Goal: Task Accomplishment & Management: Complete application form

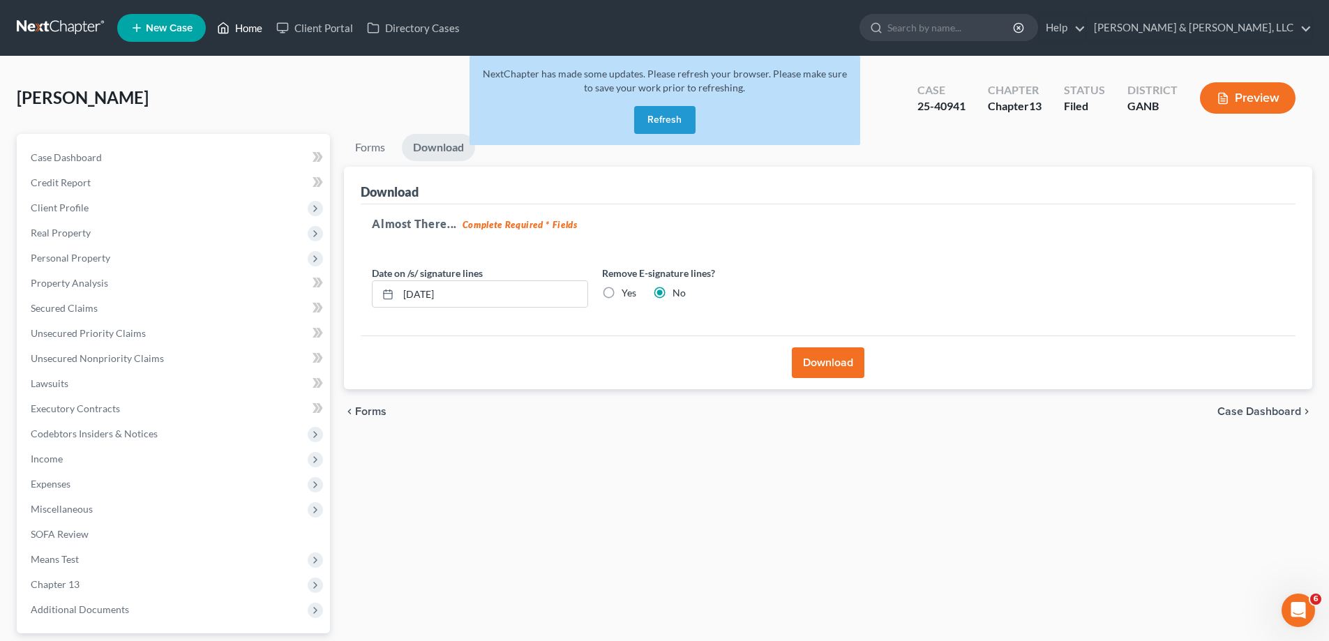
click at [241, 31] on link "Home" at bounding box center [239, 27] width 59 height 25
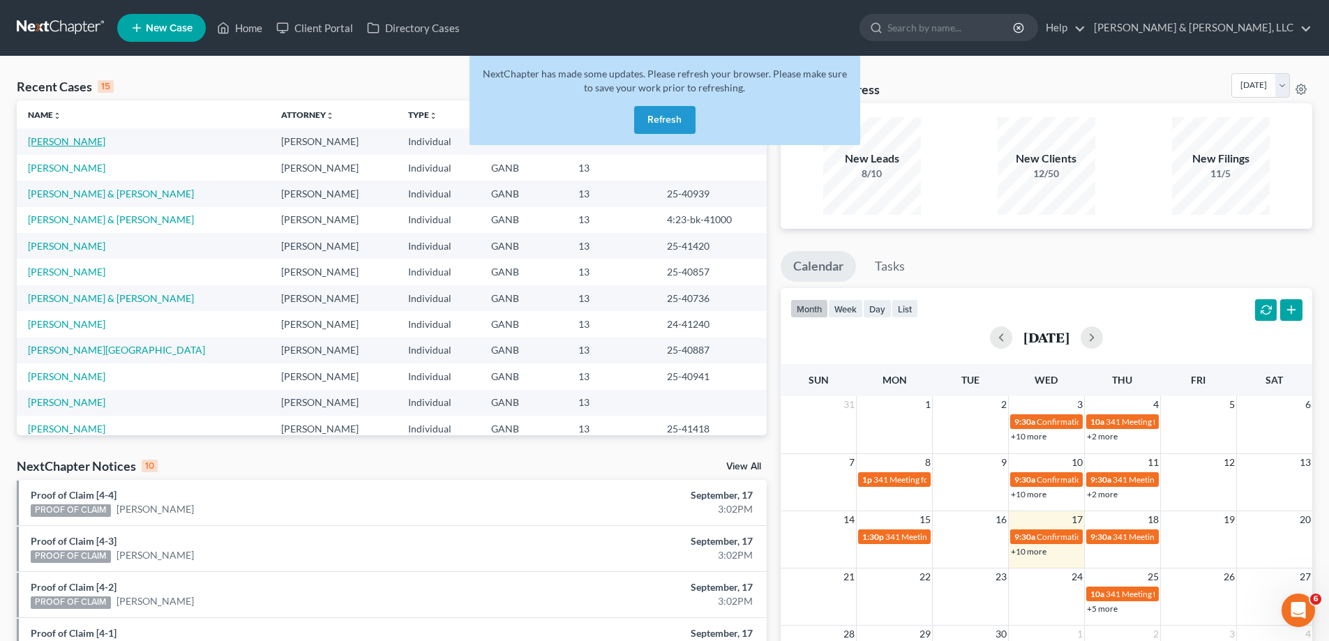
drag, startPoint x: 60, startPoint y: 141, endPoint x: 50, endPoint y: 139, distance: 10.0
click at [50, 139] on link "[PERSON_NAME]" at bounding box center [66, 141] width 77 height 12
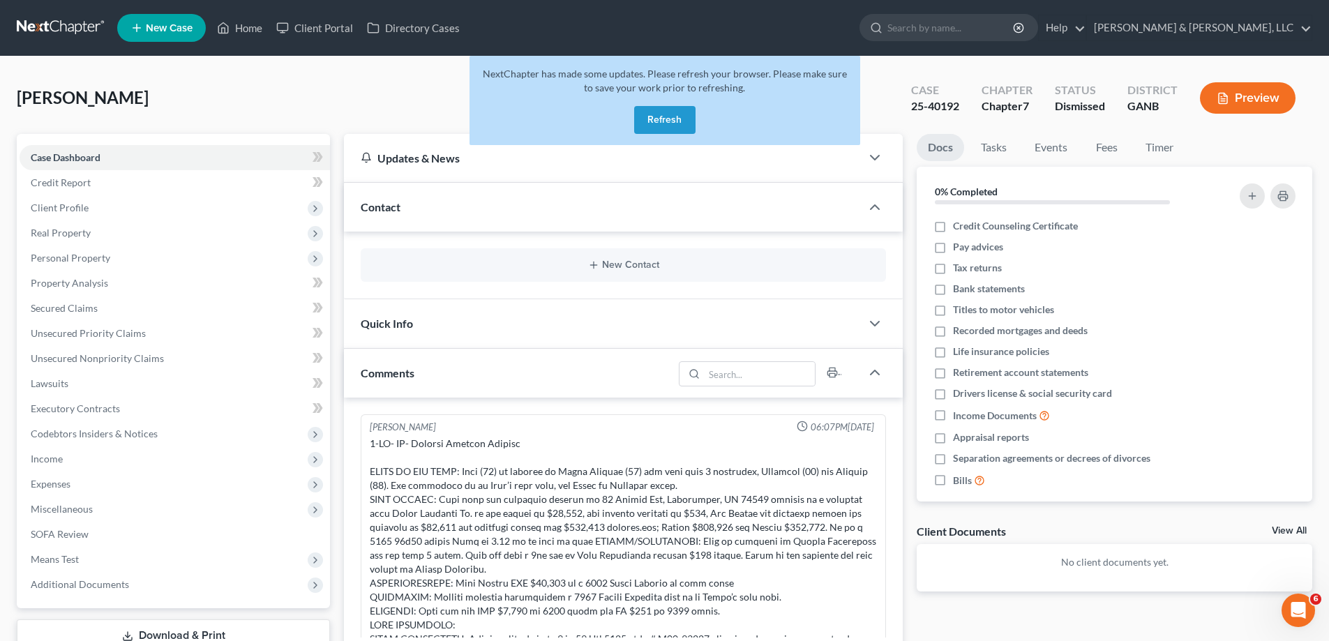
scroll to position [59, 0]
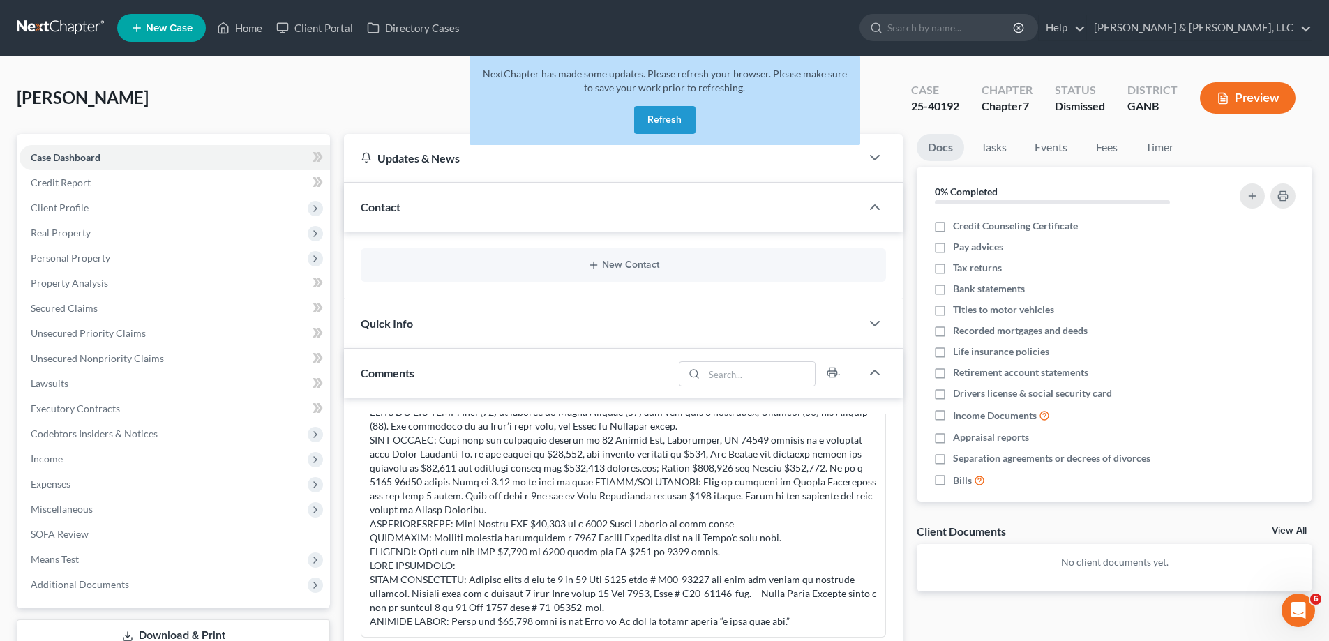
click at [677, 119] on button "Refresh" at bounding box center [664, 120] width 61 height 28
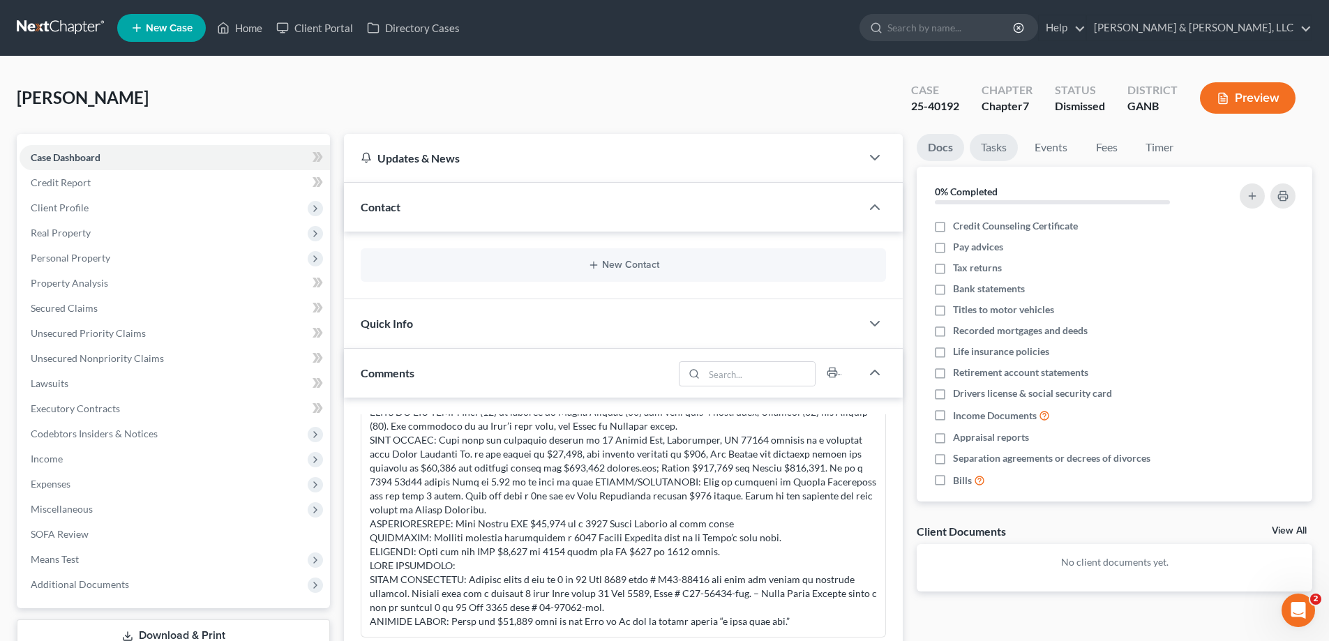
click at [996, 146] on link "Tasks" at bounding box center [994, 147] width 48 height 27
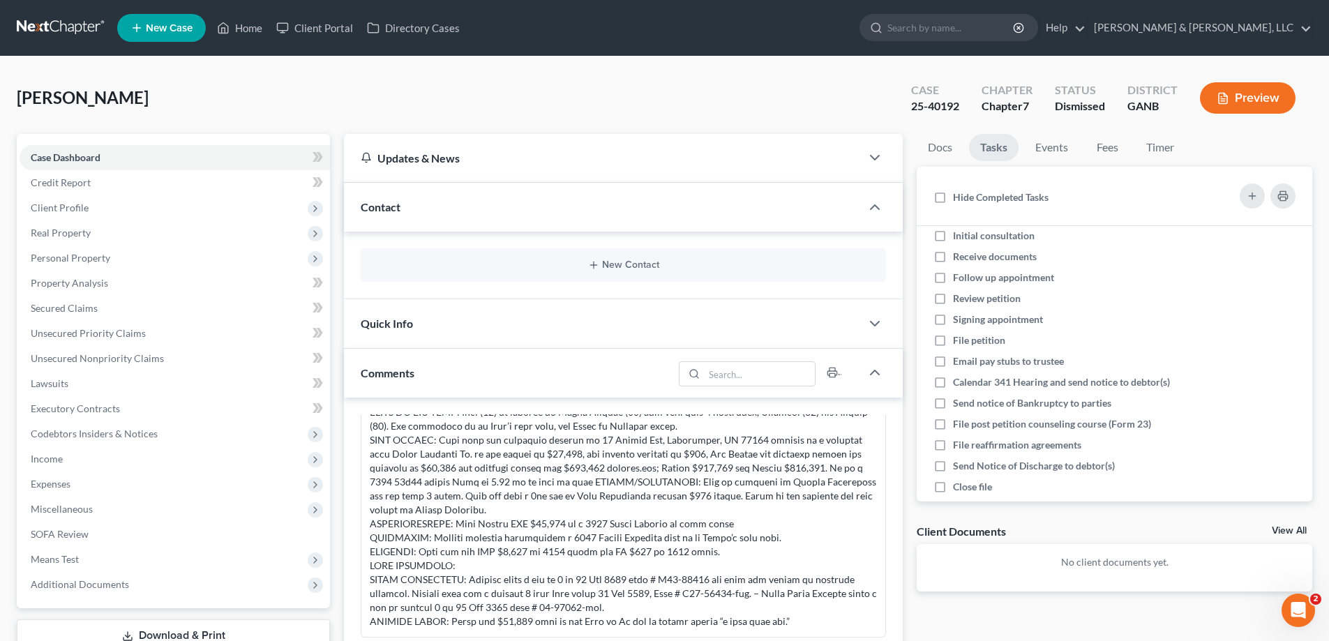
scroll to position [30, 0]
click at [374, 95] on div "[PERSON_NAME] Upgraded Case 25-40192 Chapter Chapter 7 Status Dismissed Distric…" at bounding box center [665, 103] width 1296 height 61
click at [1236, 25] on link "[PERSON_NAME] & [PERSON_NAME], LLC" at bounding box center [1199, 27] width 225 height 25
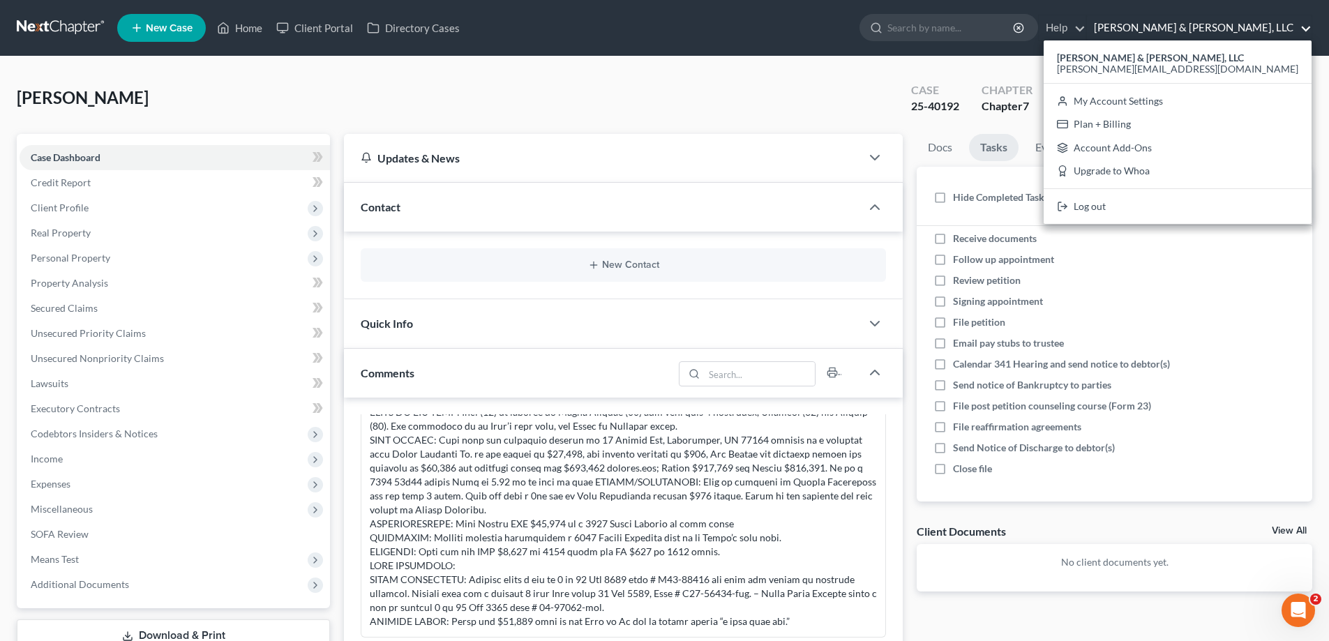
click at [639, 121] on div "[PERSON_NAME] Upgraded Case 25-40192 Chapter Chapter 7 Status Dismissed Distric…" at bounding box center [665, 103] width 1296 height 61
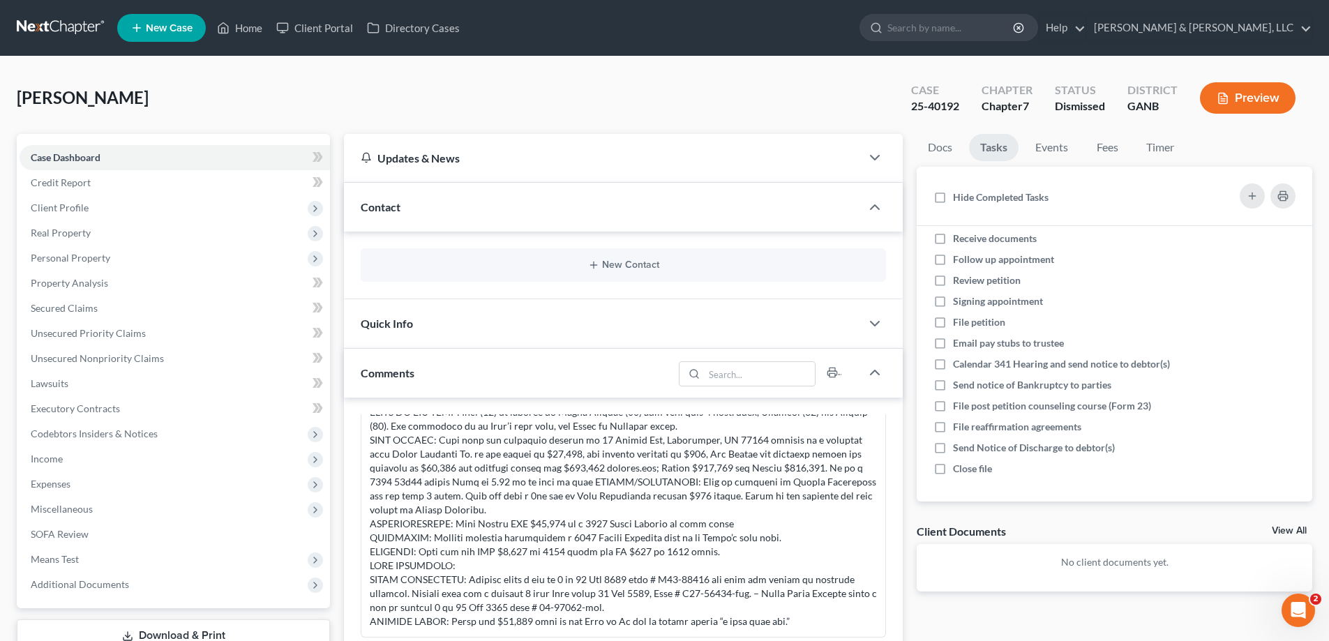
click at [171, 29] on span "New Case" at bounding box center [169, 28] width 47 height 10
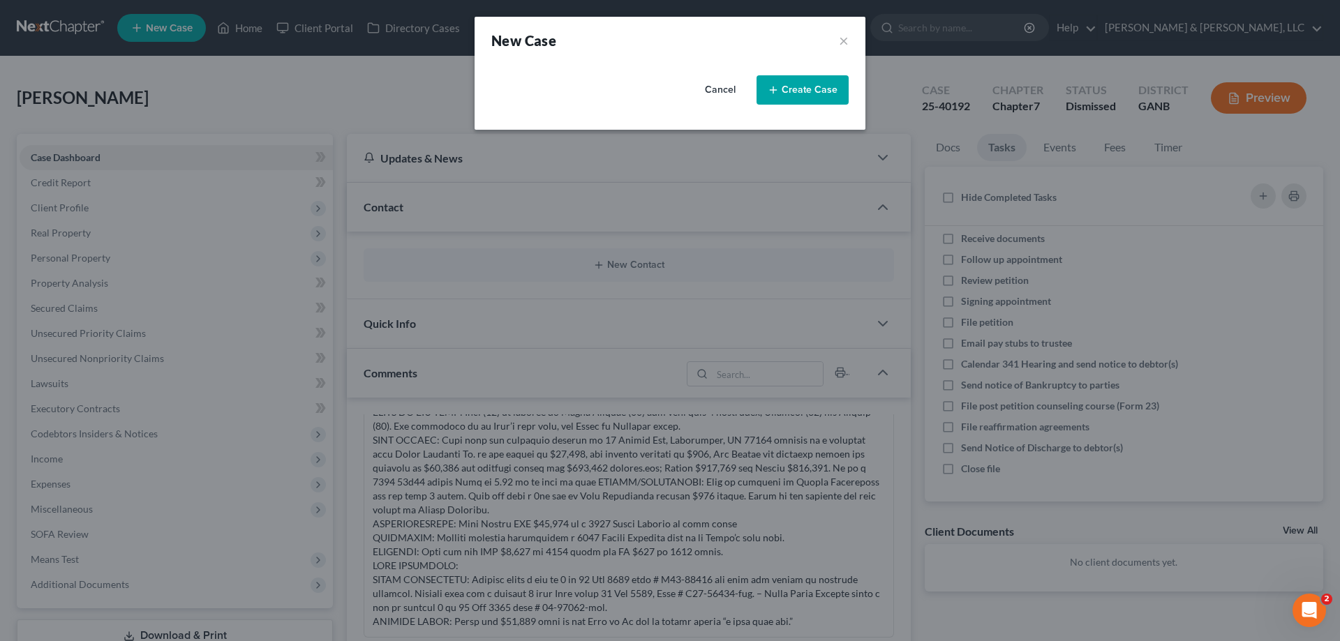
select select "19"
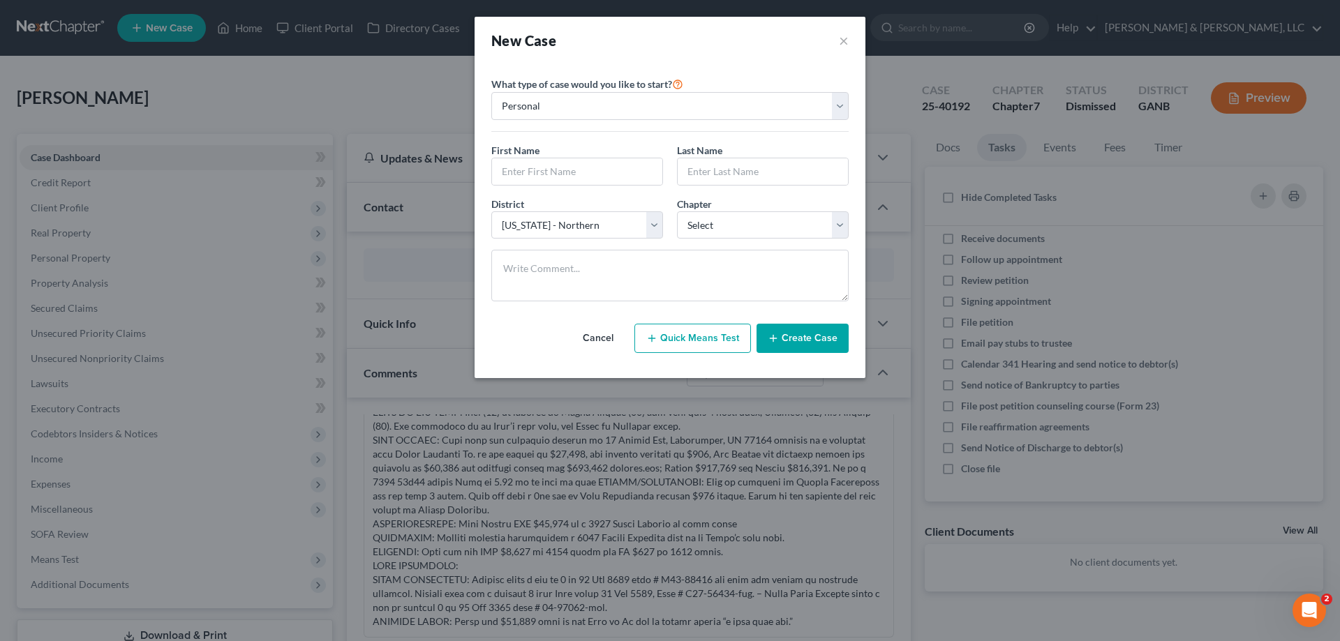
drag, startPoint x: 600, startPoint y: 338, endPoint x: 584, endPoint y: 339, distance: 16.1
click at [599, 338] on button "Cancel" at bounding box center [597, 338] width 61 height 28
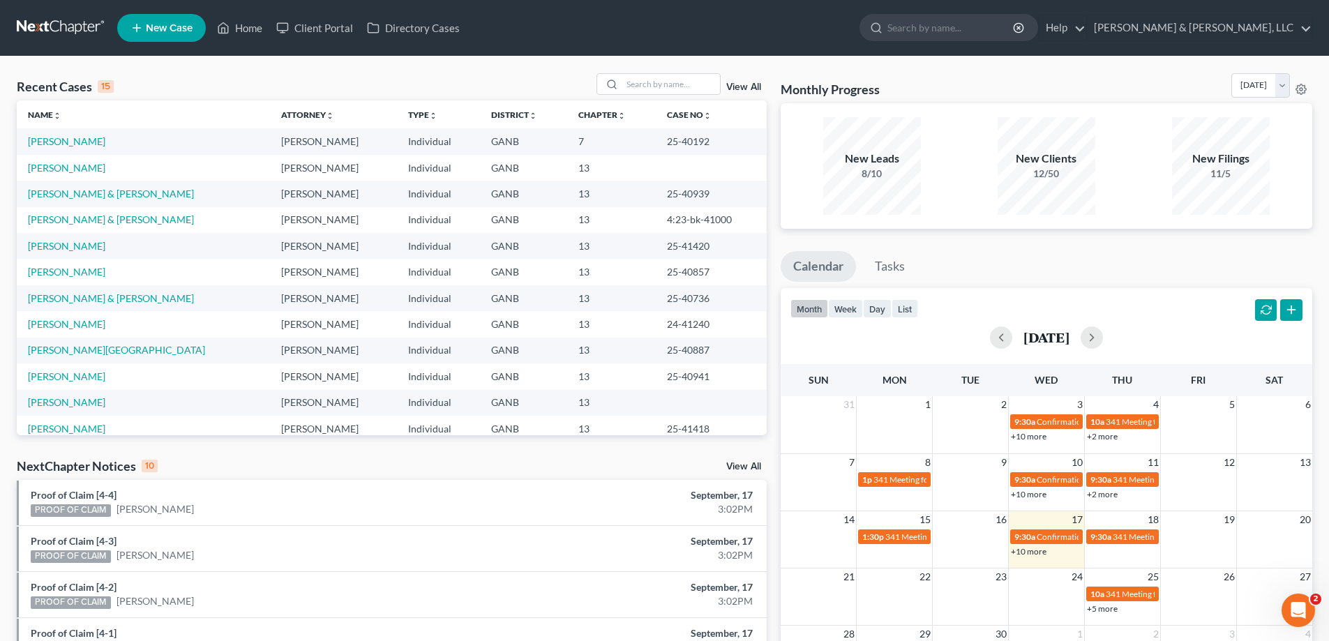
click at [190, 92] on div "Recent Cases 15 View All" at bounding box center [392, 86] width 750 height 27
